Goal: Information Seeking & Learning: Learn about a topic

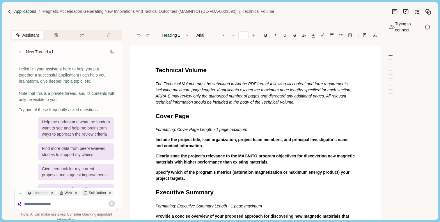
click at [25, 11] on p "Applications" at bounding box center [25, 11] width 22 height 6
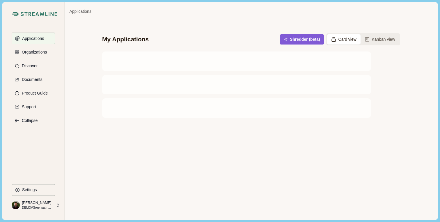
click at [29, 205] on p "DEMO//Greenpath Solutions LLC" at bounding box center [37, 207] width 31 height 5
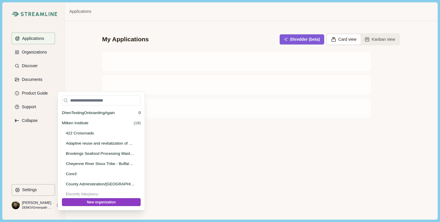
scroll to position [1799, 0]
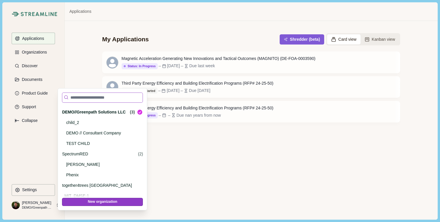
click at [100, 99] on input at bounding box center [102, 98] width 81 height 10
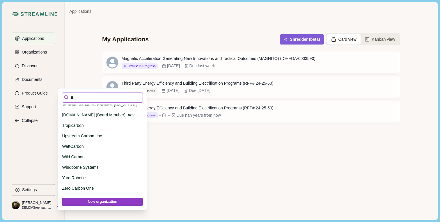
scroll to position [0, 0]
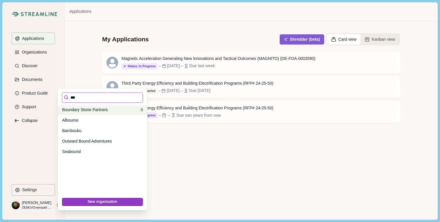
type input "***"
click at [100, 109] on p "Boundary Stone Partners" at bounding box center [100, 110] width 77 height 6
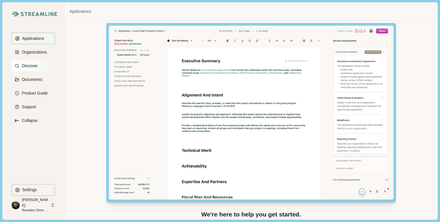
click at [33, 66] on p "Discover" at bounding box center [29, 65] width 18 height 5
click at [42, 208] on p "Boundary Stone Partners" at bounding box center [35, 210] width 27 height 5
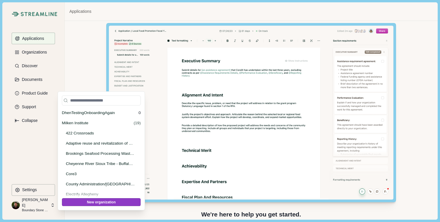
scroll to position [218, 0]
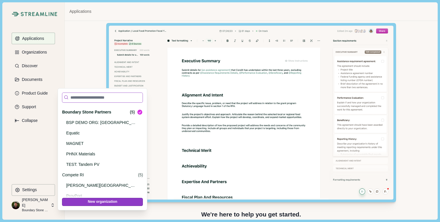
click at [86, 99] on input at bounding box center [102, 98] width 81 height 10
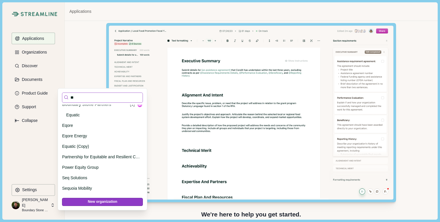
scroll to position [0, 0]
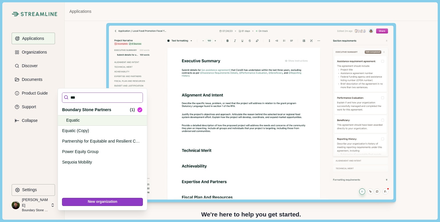
type input "***"
click at [75, 119] on p "Equatic" at bounding box center [101, 120] width 71 height 6
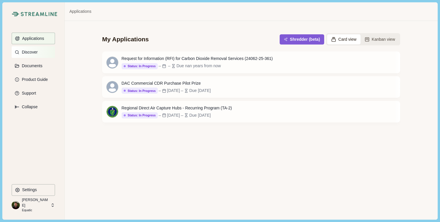
click at [32, 53] on p "Discover" at bounding box center [29, 52] width 18 height 5
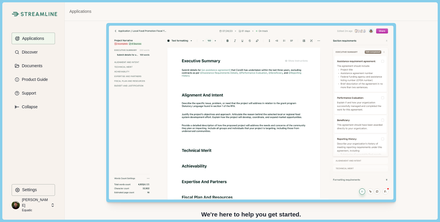
click at [41, 208] on p "Equatic" at bounding box center [35, 210] width 27 height 5
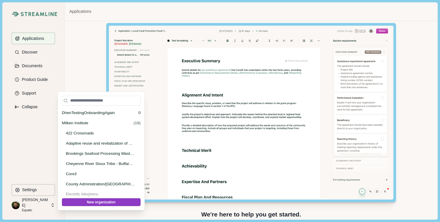
scroll to position [239, 0]
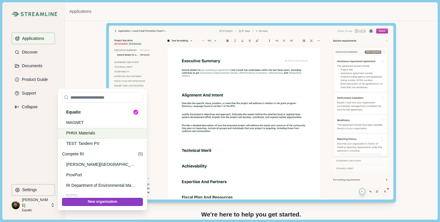
click at [80, 132] on p "PHNX Materials" at bounding box center [101, 133] width 71 height 6
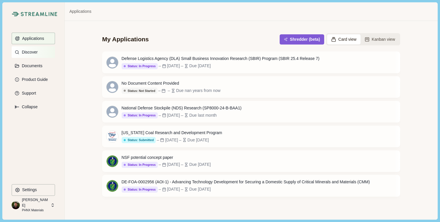
click at [31, 52] on p "Discover" at bounding box center [29, 52] width 18 height 5
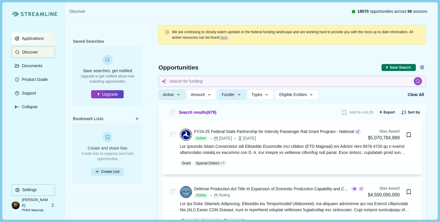
click at [35, 37] on p "Applications" at bounding box center [32, 38] width 24 height 5
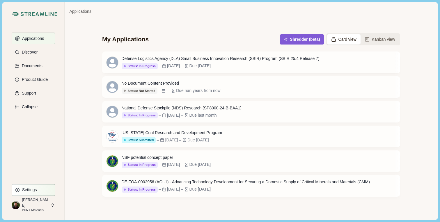
click at [33, 193] on button "Settings" at bounding box center [33, 190] width 43 height 12
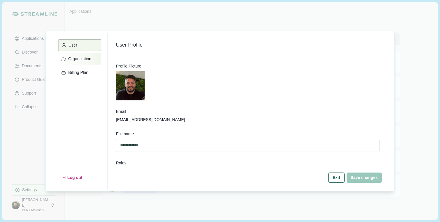
click at [83, 62] on button "Organization" at bounding box center [79, 59] width 43 height 12
select select "******"
select select "*****"
select select "******"
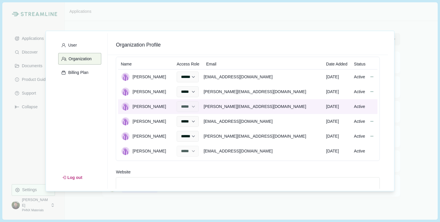
scroll to position [40, 0]
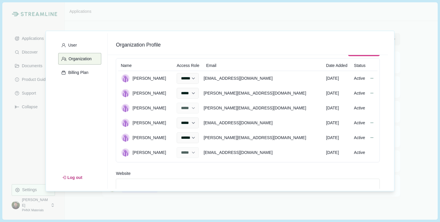
click at [216, 201] on div "User Organization Billing Plan Log out Organization Profile Organization Name P…" at bounding box center [220, 111] width 440 height 222
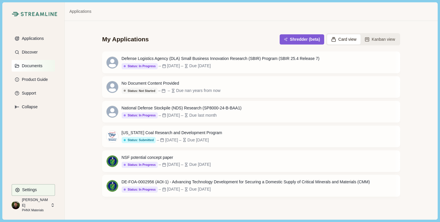
click at [35, 67] on p "Documents" at bounding box center [31, 65] width 23 height 5
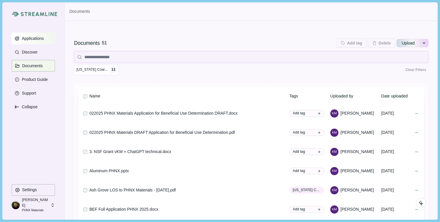
click at [35, 38] on p "Applications" at bounding box center [32, 38] width 24 height 5
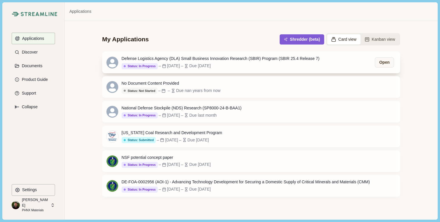
click at [254, 59] on div "Defense Logistics Agency (DLA) Small Business Innovation Research (SBIR) Progra…" at bounding box center [221, 59] width 198 height 6
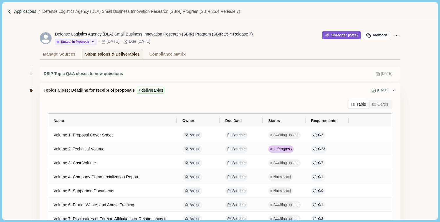
click at [22, 12] on p "Applications" at bounding box center [25, 11] width 22 height 6
